Goal: Transaction & Acquisition: Purchase product/service

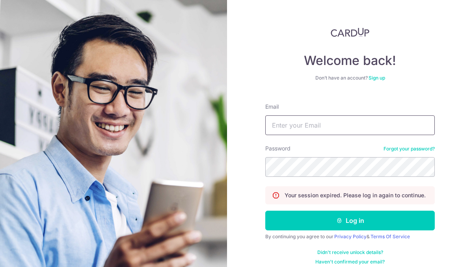
click at [285, 132] on input "Email" at bounding box center [349, 125] width 169 height 20
type input "[EMAIL_ADDRESS][DOMAIN_NAME]"
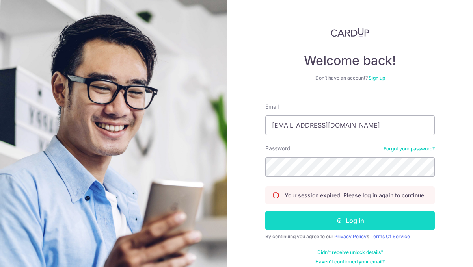
click at [341, 217] on icon "submit" at bounding box center [339, 220] width 6 height 6
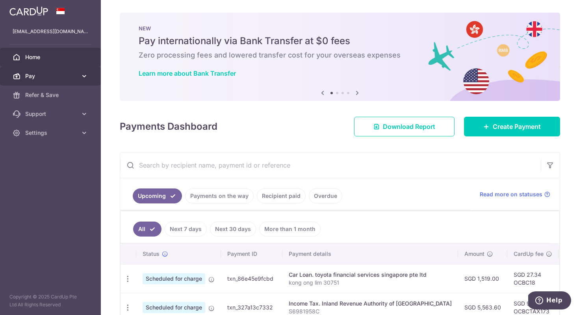
click at [83, 77] on icon at bounding box center [84, 76] width 8 height 8
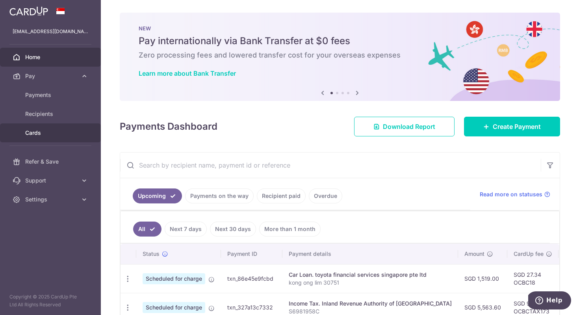
click at [37, 129] on span "Cards" at bounding box center [51, 133] width 52 height 8
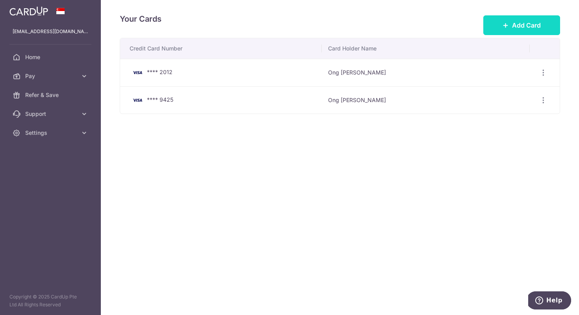
click at [472, 26] on span "Add Card" at bounding box center [526, 24] width 29 height 9
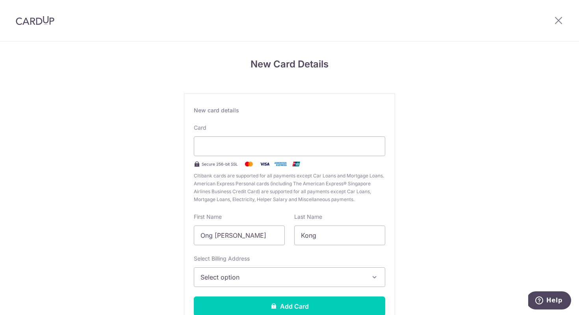
click at [345, 279] on span "Select option" at bounding box center [282, 276] width 164 height 9
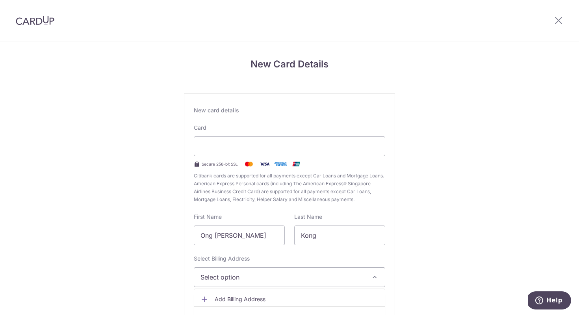
scroll to position [57, 0]
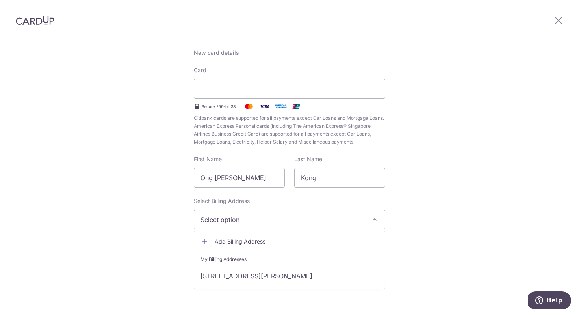
click at [465, 261] on div "New Card Details New card details Card Secure 256-bit SSL Citibank cards are su…" at bounding box center [289, 149] width 579 height 331
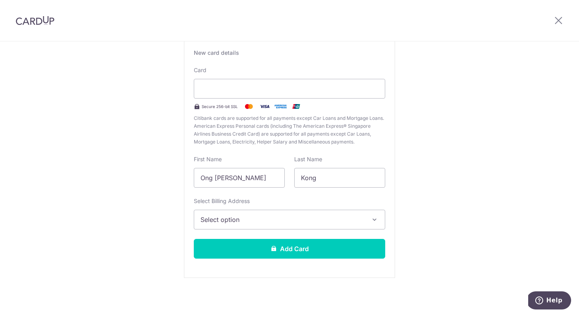
click at [380, 224] on button "Select option" at bounding box center [289, 219] width 191 height 20
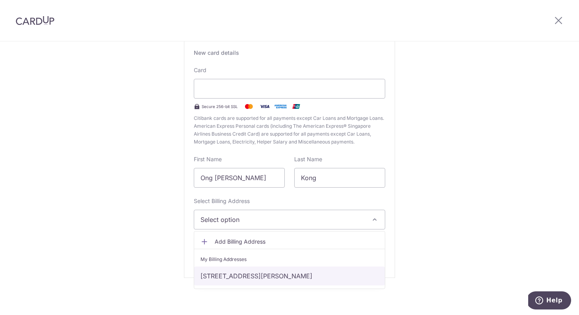
click at [351, 272] on link "90 meng Suan road, Singapore, Singapore-779277" at bounding box center [289, 275] width 191 height 19
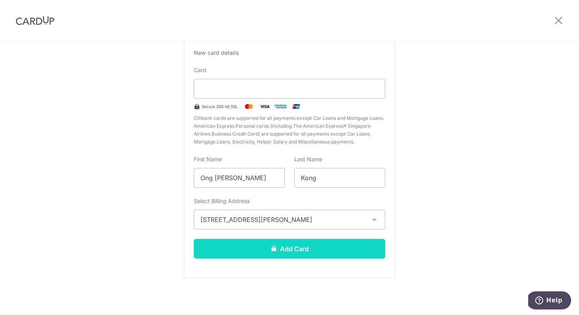
click at [326, 254] on button "Add Card" at bounding box center [289, 249] width 191 height 20
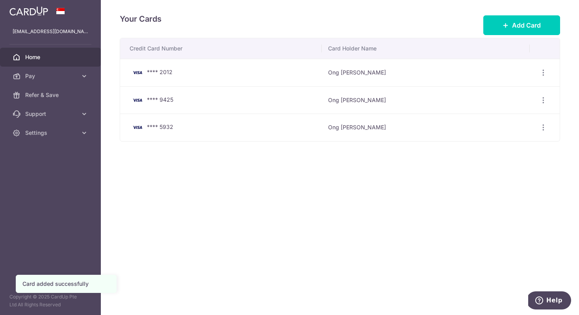
click at [48, 60] on span "Home" at bounding box center [51, 57] width 52 height 8
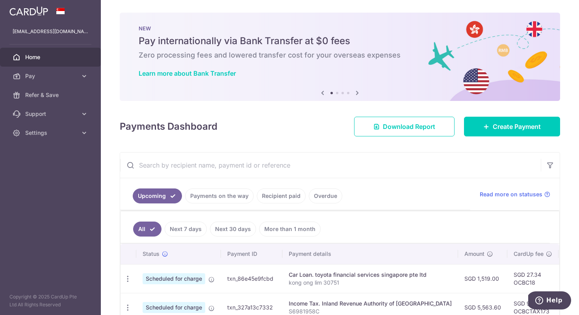
click at [336, 132] on div "Payments Dashboard Download Report Create Payment" at bounding box center [340, 124] width 440 height 23
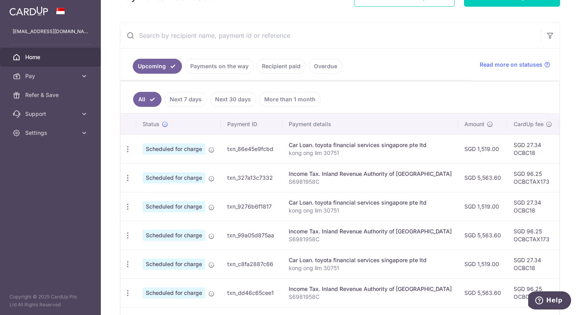
scroll to position [158, 0]
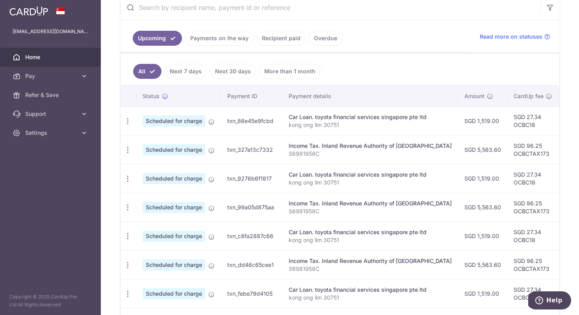
click at [195, 67] on link "Next 7 days" at bounding box center [186, 71] width 42 height 15
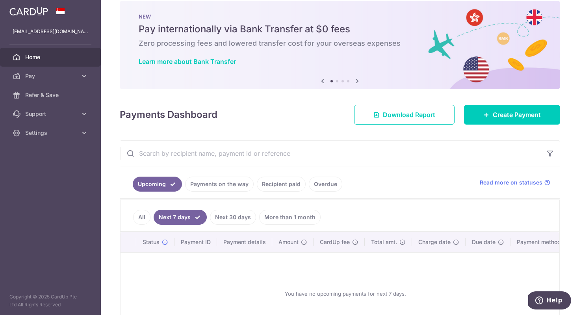
scroll to position [70, 0]
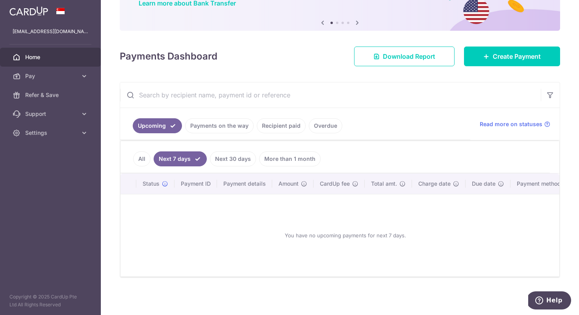
click at [143, 158] on link "All" at bounding box center [141, 158] width 17 height 15
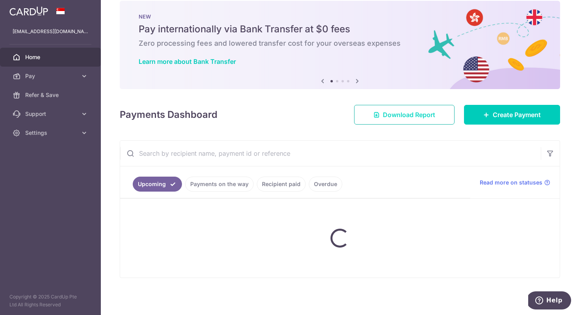
scroll to position [158, 0]
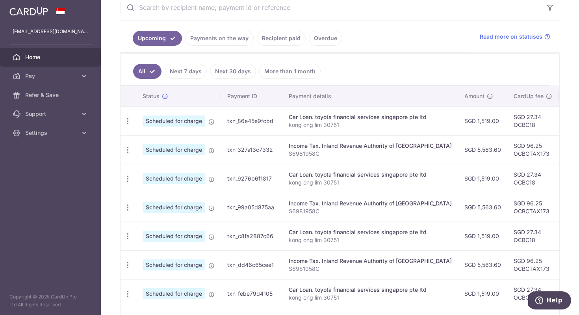
click at [351, 122] on p "kong ong lim 30751" at bounding box center [370, 125] width 163 height 8
click at [569, 255] on div "× Pause Schedule Pause all future payments in this series Pause just this one p…" at bounding box center [340, 157] width 478 height 315
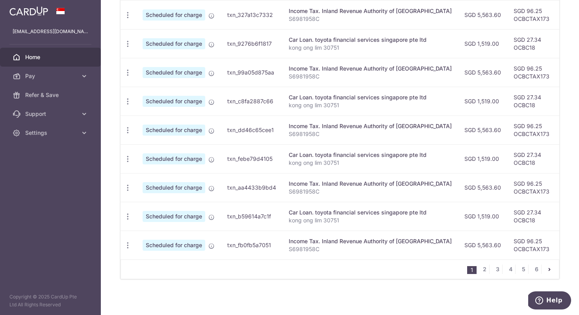
scroll to position [294, 0]
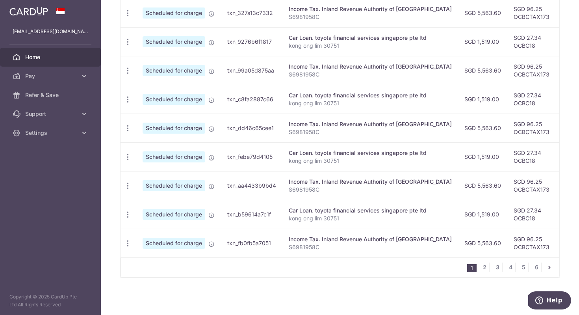
click at [471, 235] on td "SGD 5,563.60" at bounding box center [482, 242] width 49 height 29
click at [569, 70] on div "× Pause Schedule Pause all future payments in this series Pause just this one p…" at bounding box center [340, 157] width 478 height 315
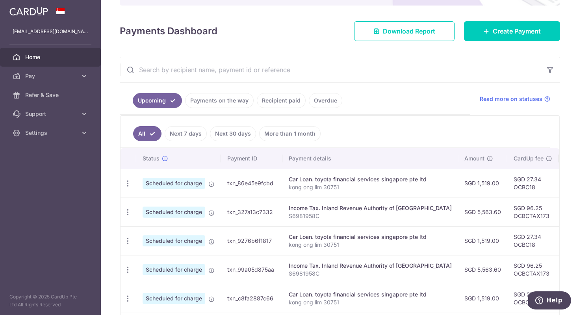
scroll to position [89, 0]
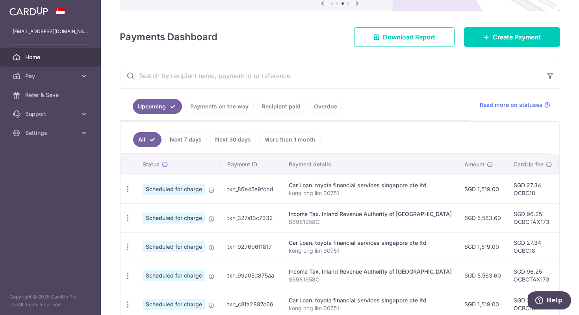
click at [218, 109] on link "Payments on the way" at bounding box center [219, 106] width 69 height 15
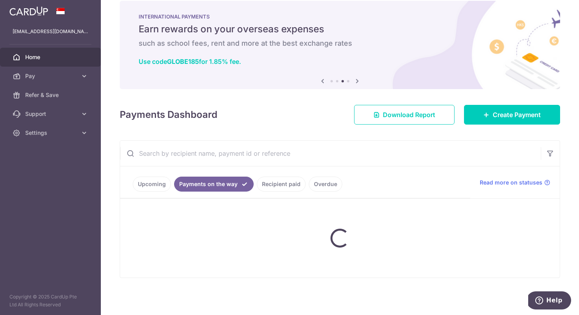
scroll to position [0, 0]
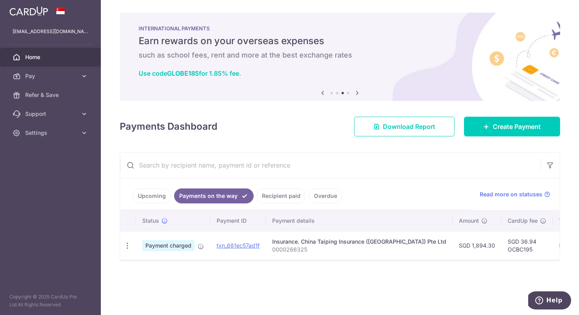
click at [271, 197] on link "Recipient paid" at bounding box center [281, 195] width 49 height 15
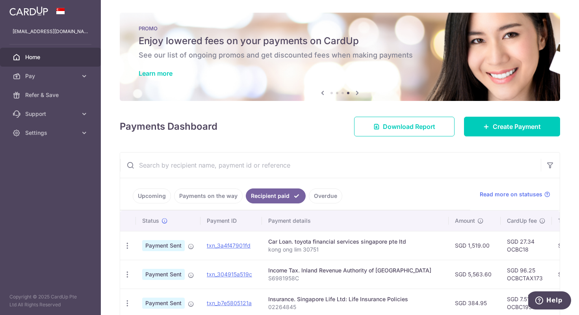
click at [321, 197] on link "Overdue" at bounding box center [325, 195] width 33 height 15
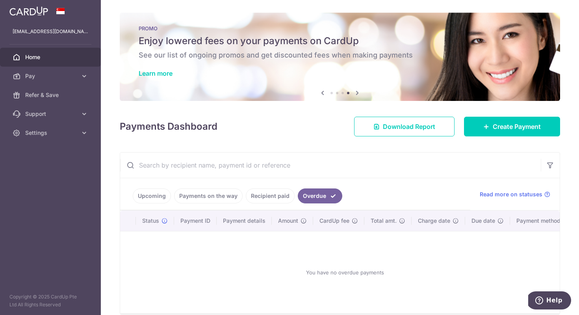
click at [137, 193] on link "Upcoming" at bounding box center [152, 195] width 38 height 15
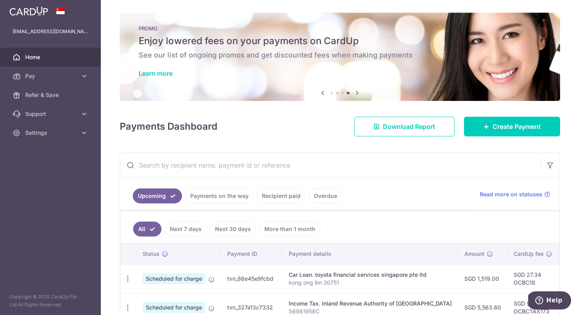
click at [404, 220] on ul "All Next 7 days Next 30 days More than 1 month" at bounding box center [334, 227] width 429 height 32
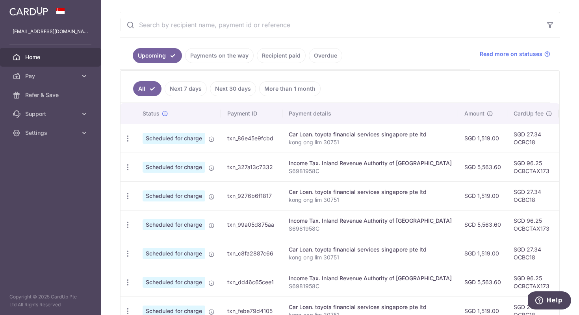
scroll to position [142, 0]
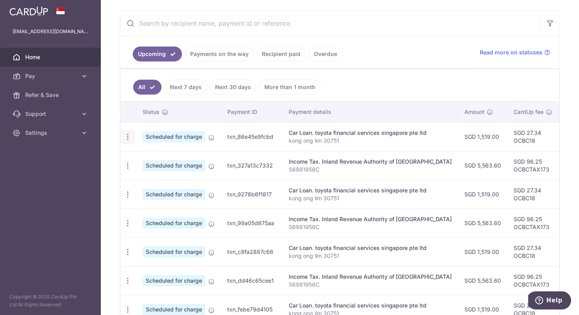
click at [128, 137] on icon "button" at bounding box center [128, 137] width 8 height 8
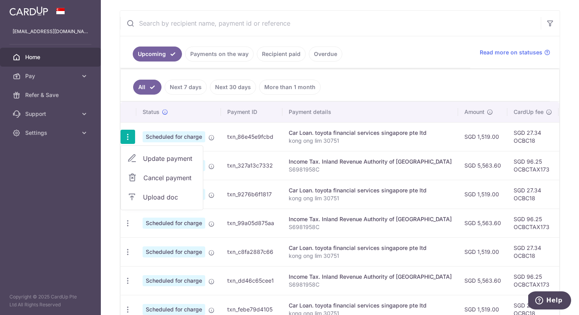
click at [179, 160] on span "Update payment" at bounding box center [170, 158] width 54 height 9
radio input "true"
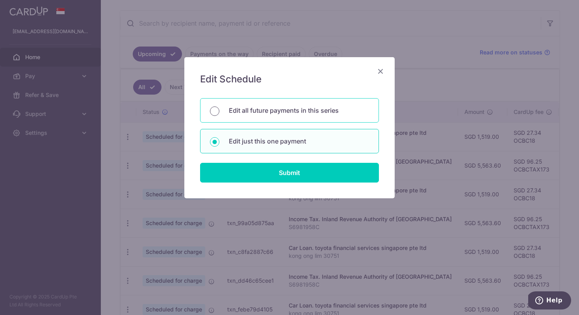
click at [216, 112] on input "Edit all future payments in this series" at bounding box center [214, 110] width 9 height 9
radio input "true"
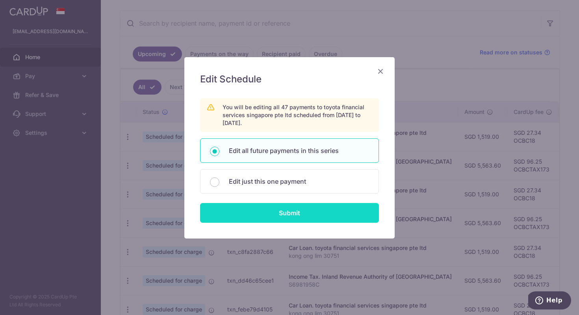
click at [287, 210] on input "Submit" at bounding box center [289, 213] width 179 height 20
radio input "true"
type input "1,519.00"
type input "kong ong lim 30751"
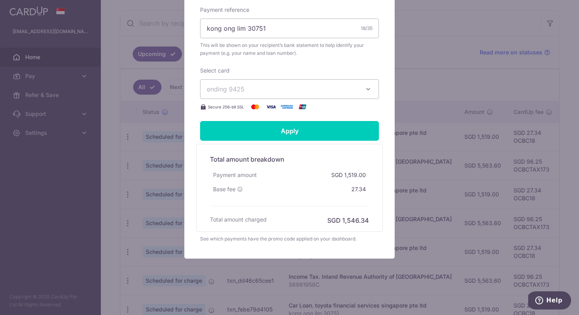
scroll to position [284, 0]
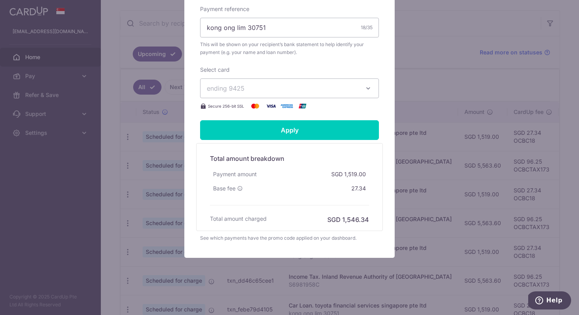
click at [363, 90] on button "ending 9425" at bounding box center [289, 88] width 179 height 20
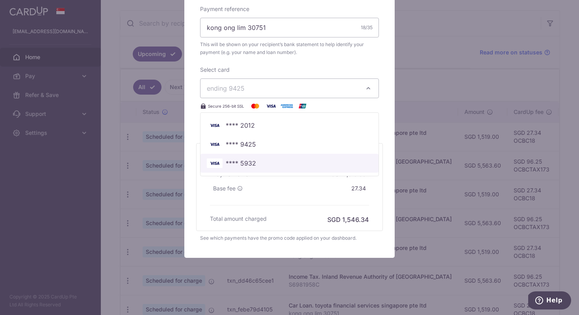
click at [328, 158] on span "**** 5932" at bounding box center [289, 162] width 165 height 9
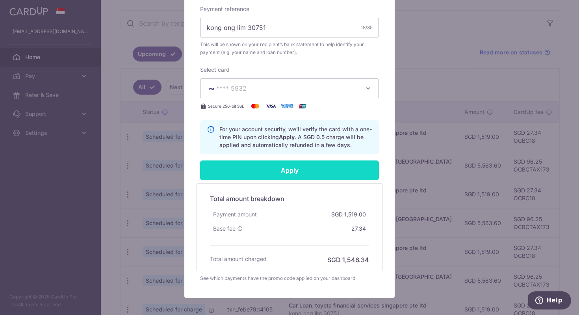
click at [313, 176] on input "Apply" at bounding box center [289, 170] width 179 height 20
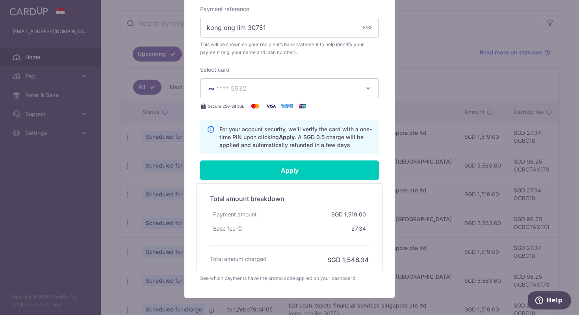
type input "Successfully Applied"
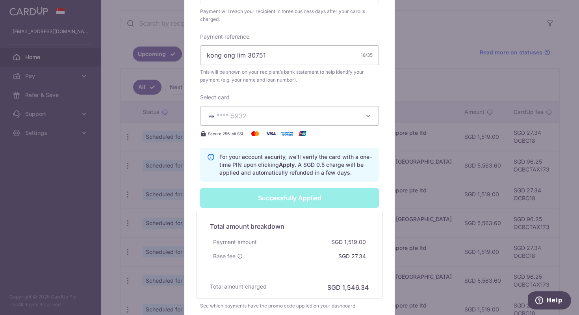
scroll to position [312, 0]
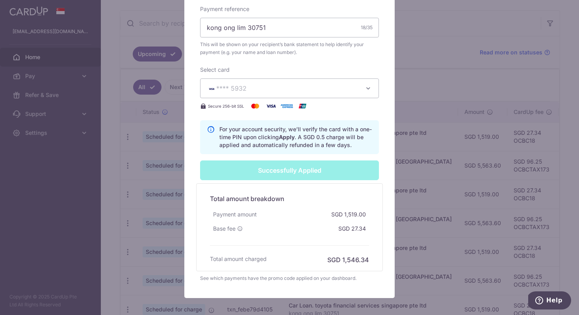
click at [443, 57] on div "Edit payment By clicking apply, you will make changes to all 47 payments to toy…" at bounding box center [289, 157] width 579 height 315
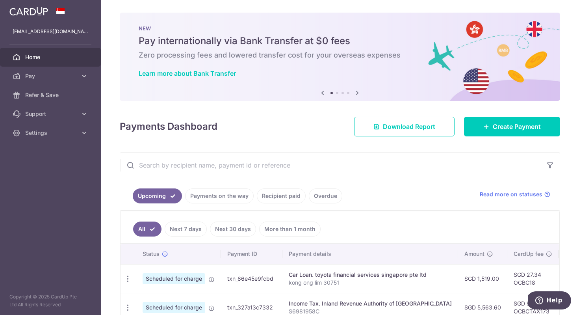
click at [399, 302] on div "Income Tax. Inland Revenue Authority of [GEOGRAPHIC_DATA]" at bounding box center [370, 303] width 163 height 8
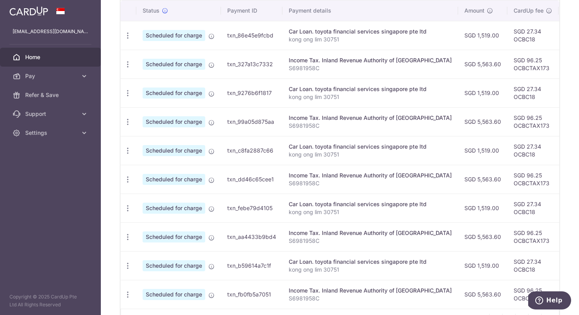
scroll to position [268, 0]
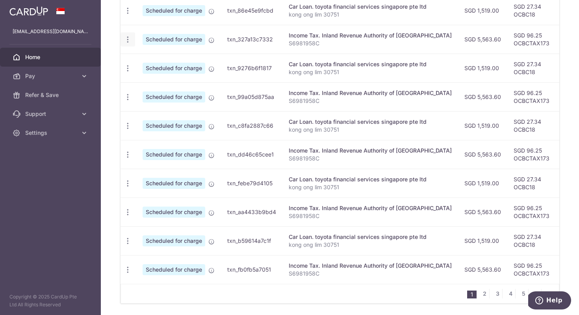
click at [128, 40] on icon "button" at bounding box center [128, 39] width 8 height 8
click at [161, 58] on span "Update payment" at bounding box center [170, 60] width 54 height 9
radio input "true"
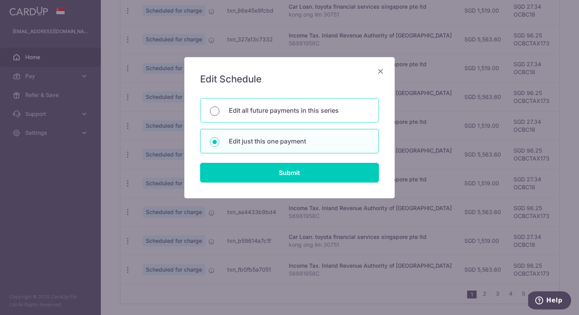
click at [218, 111] on input "Edit all future payments in this series" at bounding box center [214, 110] width 9 height 9
radio input "true"
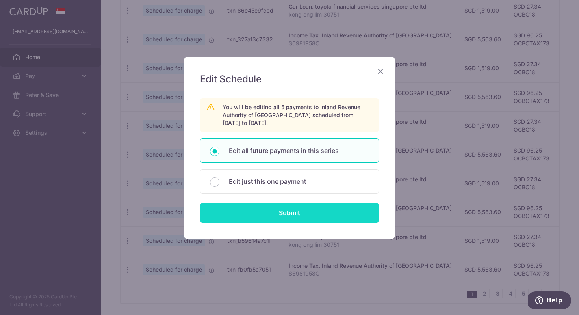
click at [323, 215] on input "Submit" at bounding box center [289, 213] width 179 height 20
radio input "true"
type input "5,563.60"
type input "S6981958C"
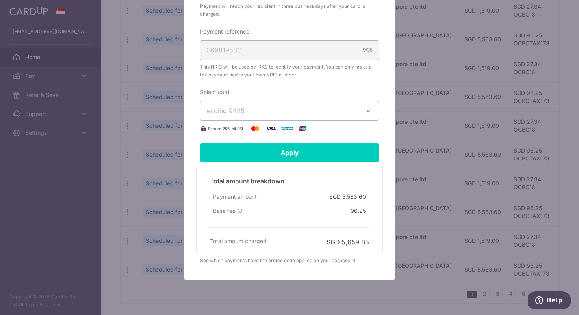
scroll to position [284, 0]
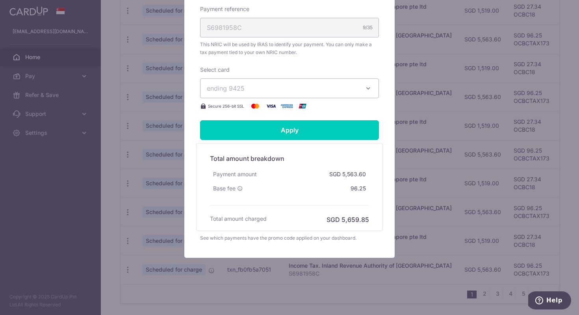
click at [371, 87] on icon "button" at bounding box center [368, 88] width 8 height 8
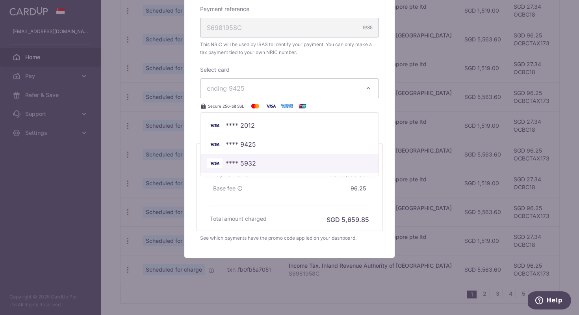
click at [293, 165] on span "**** 5932" at bounding box center [289, 162] width 165 height 9
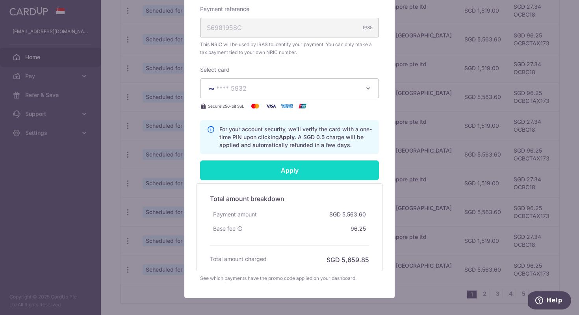
click at [306, 171] on input "Apply" at bounding box center [289, 170] width 179 height 20
type input "Successfully Applied"
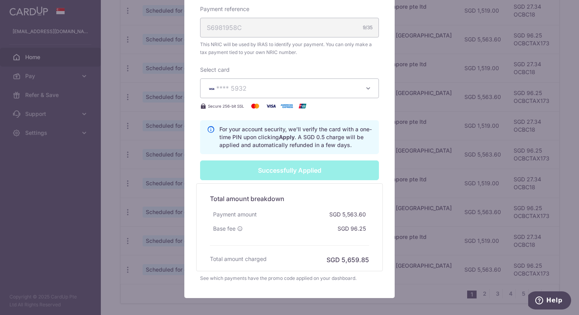
click at [49, 160] on div "Edit payment By clicking apply, you will make changes to all 5 payments to Inla…" at bounding box center [289, 157] width 579 height 315
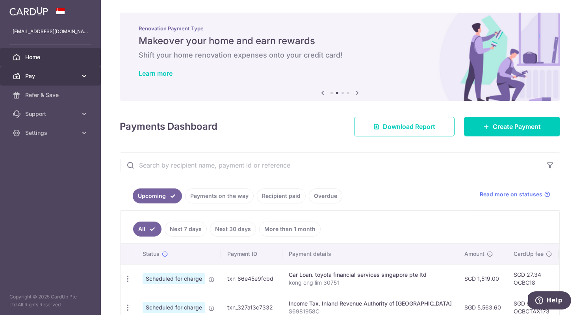
click at [63, 75] on span "Pay" at bounding box center [51, 76] width 52 height 8
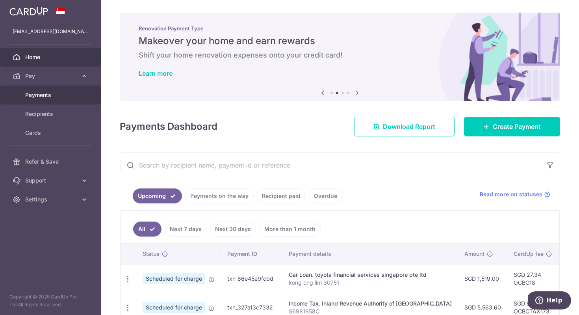
click at [58, 98] on span "Payments" at bounding box center [51, 95] width 52 height 8
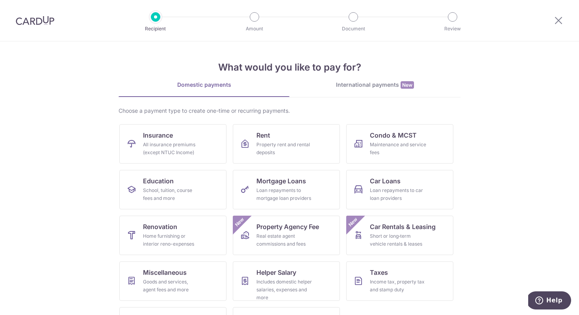
click at [531, 198] on section "What would you like to pay for? Domestic payments International payments New Ch…" at bounding box center [289, 177] width 579 height 273
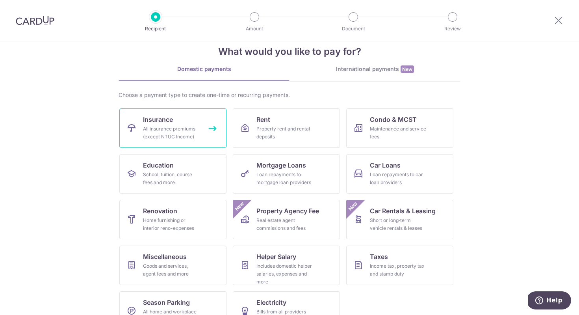
click at [193, 139] on div "All insurance premiums (except NTUC Income)" at bounding box center [171, 133] width 57 height 16
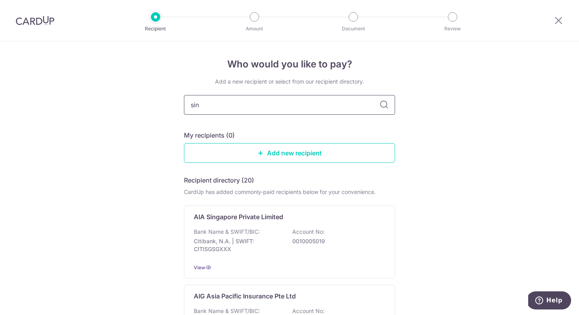
type input "sing"
type input "sin"
click at [233, 106] on input "sin" at bounding box center [289, 105] width 211 height 20
type input "sing"
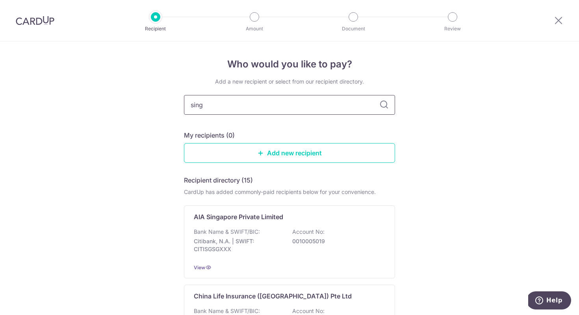
click at [229, 105] on input "sing" at bounding box center [289, 105] width 211 height 20
type input "singli"
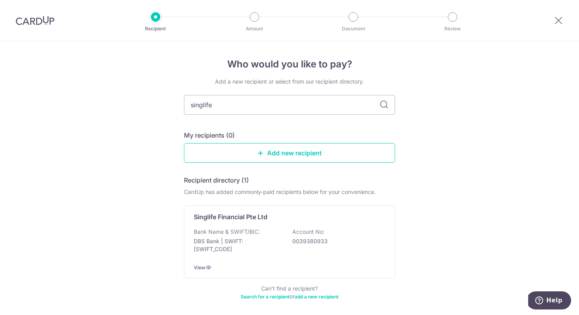
click at [441, 197] on div "Who would you like to pay? Add a new recipient or select from our recipient dir…" at bounding box center [289, 193] width 579 height 305
click at [252, 108] on input "singlife" at bounding box center [289, 105] width 211 height 20
type input "sing"
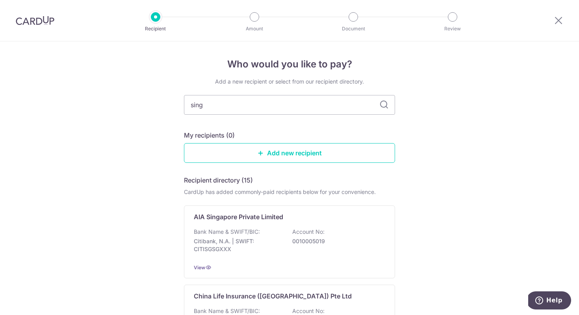
type input "sin"
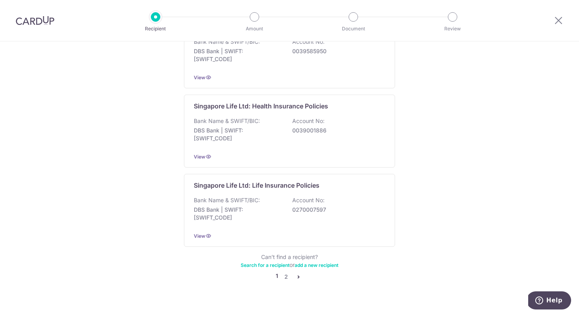
scroll to position [756, 0]
click at [301, 273] on icon "pager" at bounding box center [298, 276] width 6 height 6
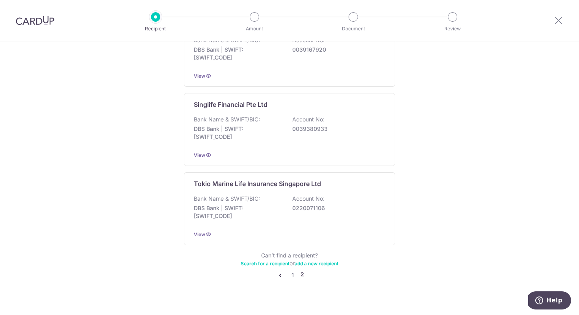
scroll to position [361, 0]
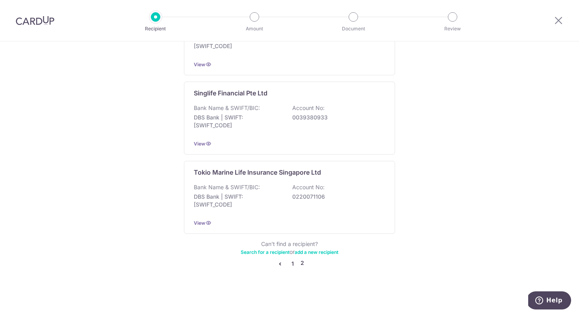
click at [292, 261] on link "1" at bounding box center [292, 263] width 9 height 9
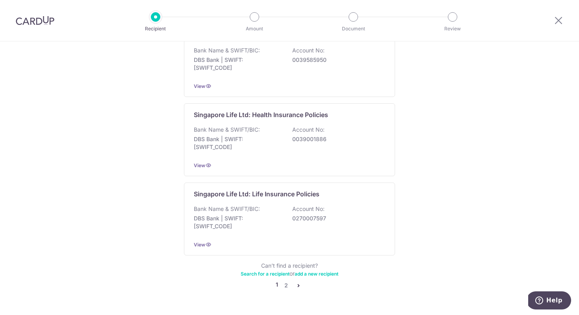
scroll to position [761, 0]
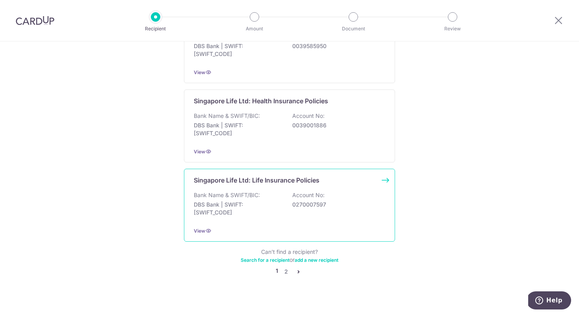
click at [349, 207] on div "Bank Name & SWIFT/BIC: DBS Bank | SWIFT: DBSSSGSGXXX Account No: 0270007597" at bounding box center [289, 205] width 191 height 29
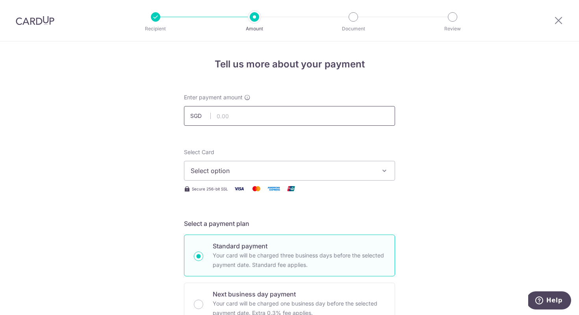
click at [236, 119] on input "text" at bounding box center [289, 116] width 211 height 20
click at [354, 169] on span "Select option" at bounding box center [283, 170] width 184 height 9
type input "20,250.00"
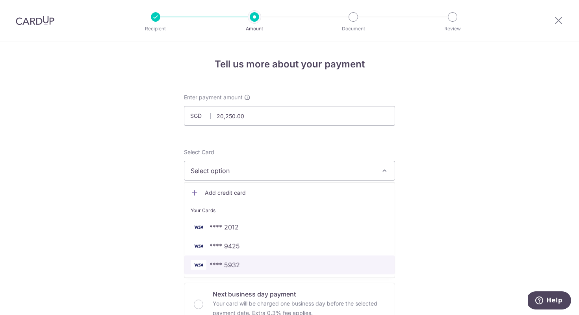
click at [295, 265] on span "**** 5932" at bounding box center [290, 264] width 198 height 9
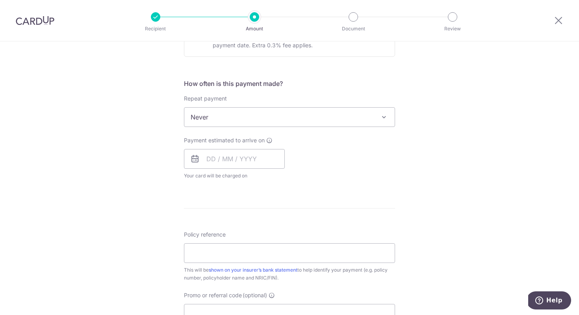
scroll to position [268, 0]
click at [214, 158] on input "text" at bounding box center [234, 158] width 101 height 20
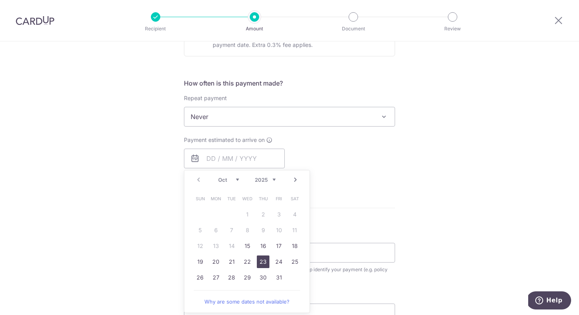
click at [266, 259] on link "23" at bounding box center [263, 261] width 13 height 13
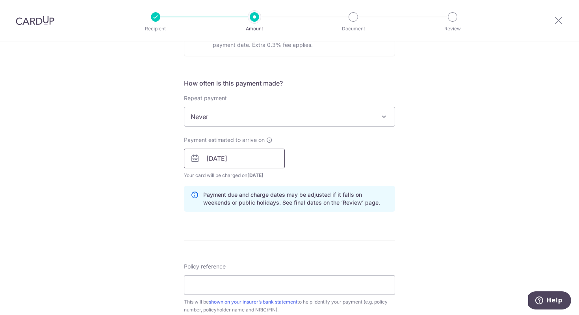
click at [243, 161] on input "23/10/2025" at bounding box center [234, 158] width 101 height 20
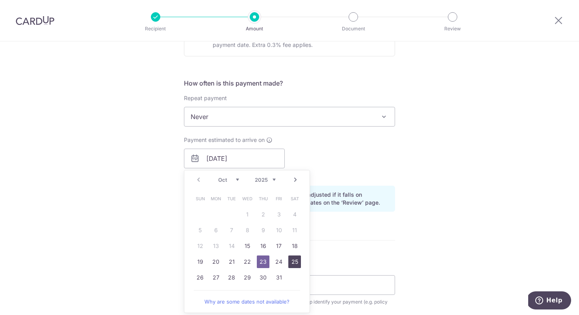
click at [297, 261] on link "25" at bounding box center [294, 261] width 13 height 13
type input "[DATE]"
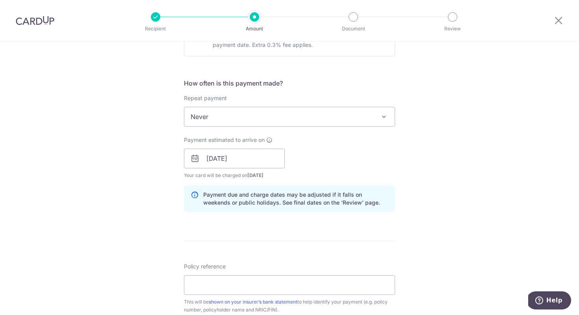
click at [326, 180] on div "How often is this payment made? Repeat payment Never Every week Every month Eve…" at bounding box center [289, 147] width 211 height 139
click at [264, 160] on input "[DATE]" at bounding box center [234, 158] width 101 height 20
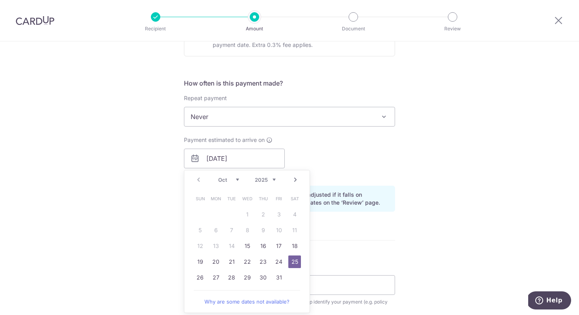
click at [387, 234] on form "Enter payment amount SGD 20,250.00 20250.00 Select Card **** 5932 Add credit ca…" at bounding box center [289, 154] width 211 height 656
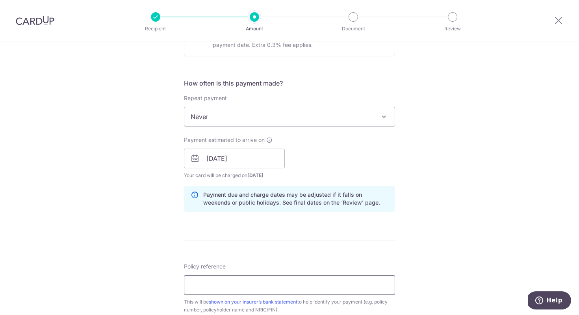
click at [237, 289] on input "Policy reference" at bounding box center [289, 285] width 211 height 20
type input "06920004"
click at [463, 251] on div "Tell us more about your payment Enter payment amount SGD 20,250.00 20250.00 Sel…" at bounding box center [289, 146] width 579 height 745
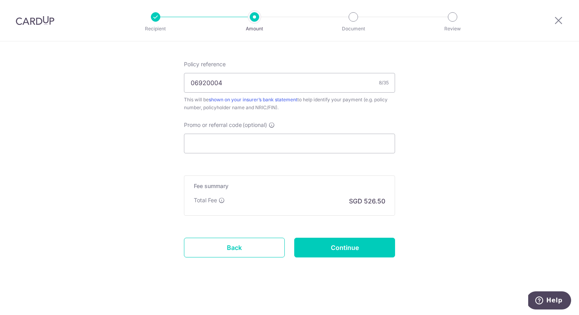
scroll to position [471, 0]
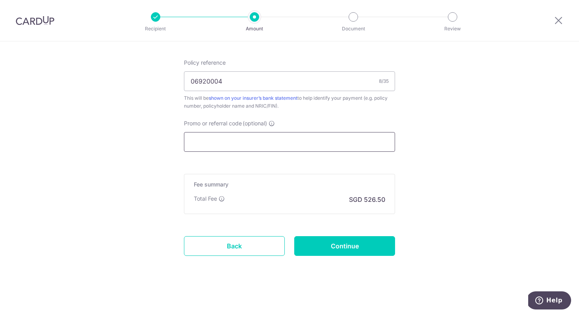
click at [306, 145] on input "Promo or referral code (optional)" at bounding box center [289, 142] width 211 height 20
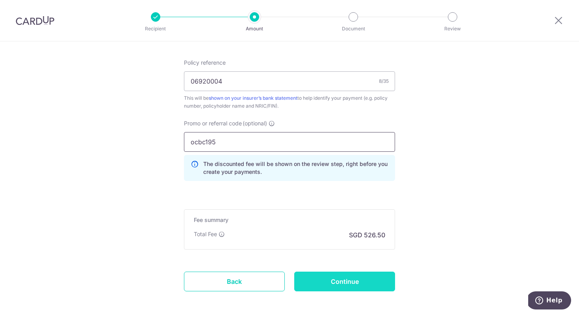
type input "ocbc195"
click at [337, 285] on input "Continue" at bounding box center [344, 281] width 101 height 20
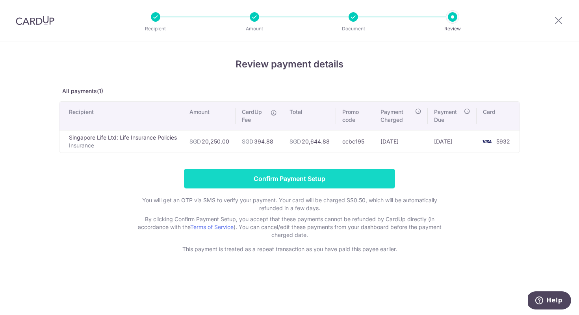
click at [369, 185] on input "Confirm Payment Setup" at bounding box center [289, 179] width 211 height 20
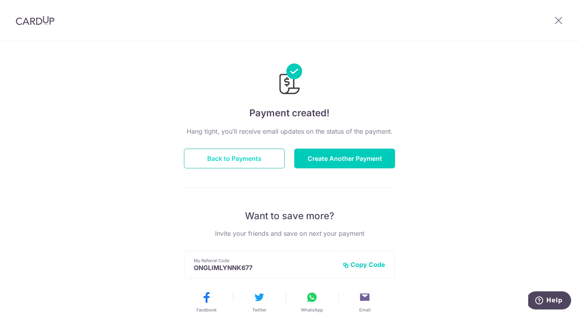
click at [242, 155] on button "Back to Payments" at bounding box center [234, 158] width 101 height 20
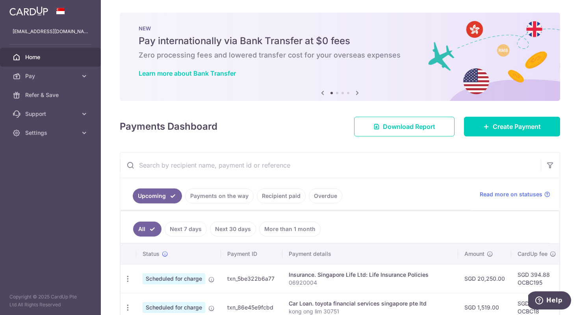
click at [59, 232] on aside "[EMAIL_ADDRESS][DOMAIN_NAME] Home Pay Payments Recipients Cards Refer & Save Su…" at bounding box center [50, 157] width 101 height 315
click at [569, 258] on div "× Pause Schedule Pause all future payments in this series Pause just this one p…" at bounding box center [340, 157] width 478 height 315
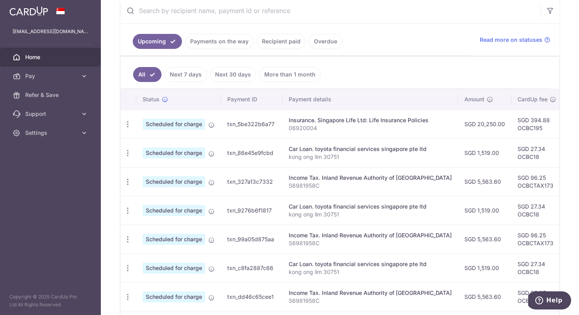
scroll to position [173, 0]
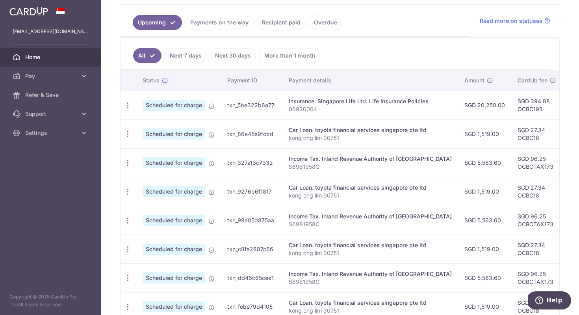
click at [535, 197] on td "SGD 27.34 OCBC18" at bounding box center [536, 191] width 51 height 29
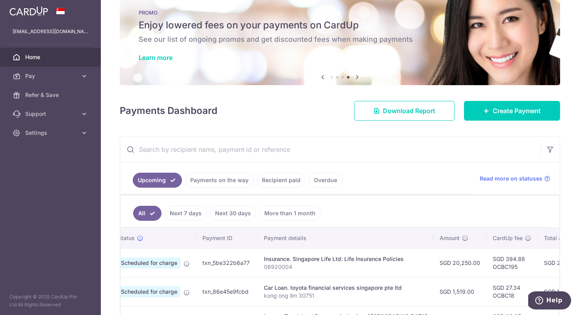
scroll to position [0, 0]
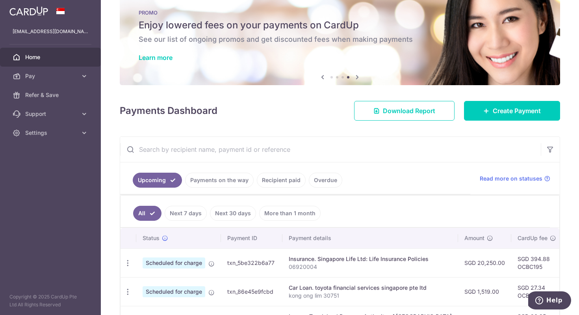
click at [188, 214] on link "Next 7 days" at bounding box center [186, 213] width 42 height 15
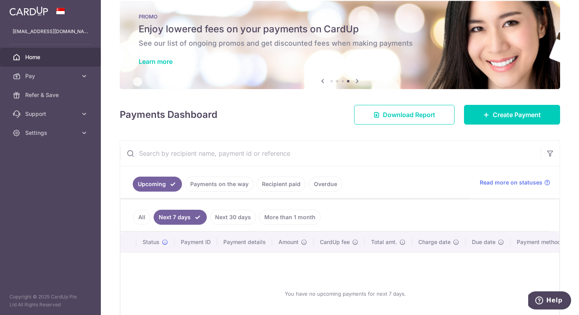
scroll to position [16, 0]
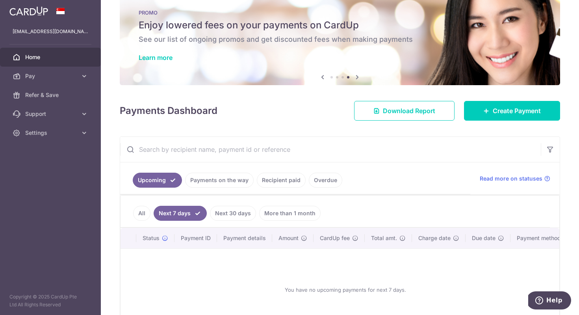
click at [239, 210] on link "Next 30 days" at bounding box center [233, 213] width 46 height 15
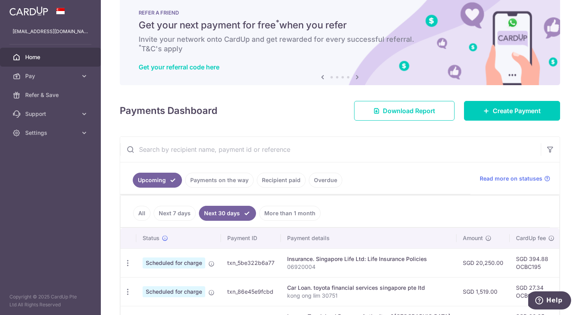
click at [67, 206] on aside "[EMAIL_ADDRESS][DOMAIN_NAME] Home Pay Payments Recipients Cards Refer & Save Su…" at bounding box center [50, 157] width 101 height 315
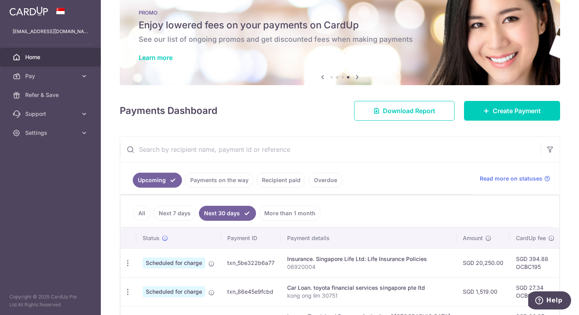
click at [24, 195] on aside "[EMAIL_ADDRESS][DOMAIN_NAME] Home Pay Payments Recipients Cards Refer & Save Su…" at bounding box center [50, 157] width 101 height 315
